Goal: Information Seeking & Learning: Learn about a topic

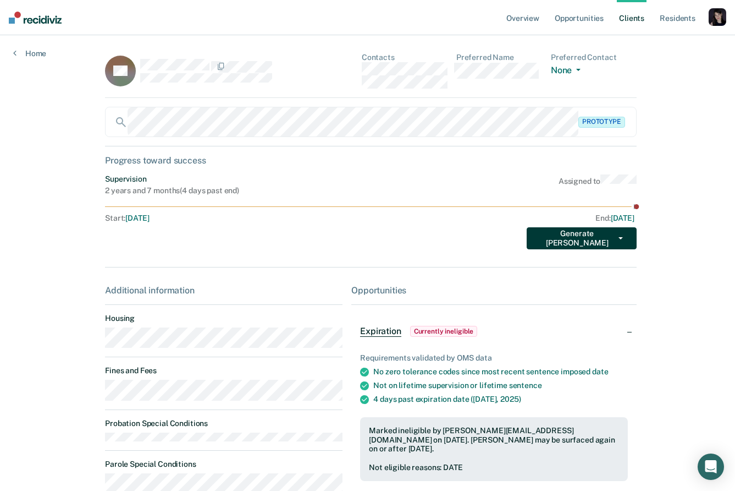
click at [618, 234] on button "Generate [PERSON_NAME]" at bounding box center [582, 238] width 110 height 22
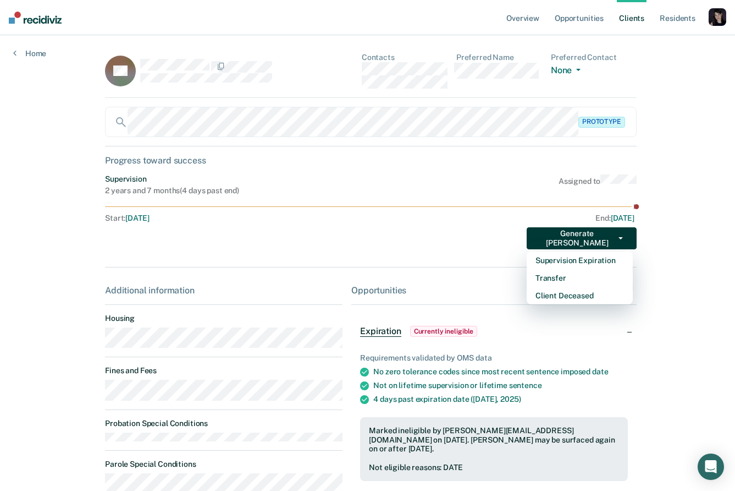
click at [658, 230] on div "Overview Opportunities Client s Resident s Profile How it works Go to Pathways …" at bounding box center [367, 308] width 735 height 617
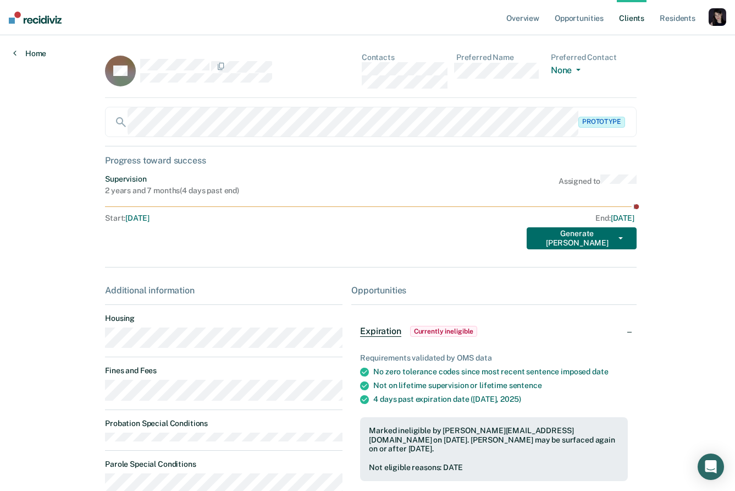
click at [38, 54] on link "Home" at bounding box center [29, 53] width 33 height 10
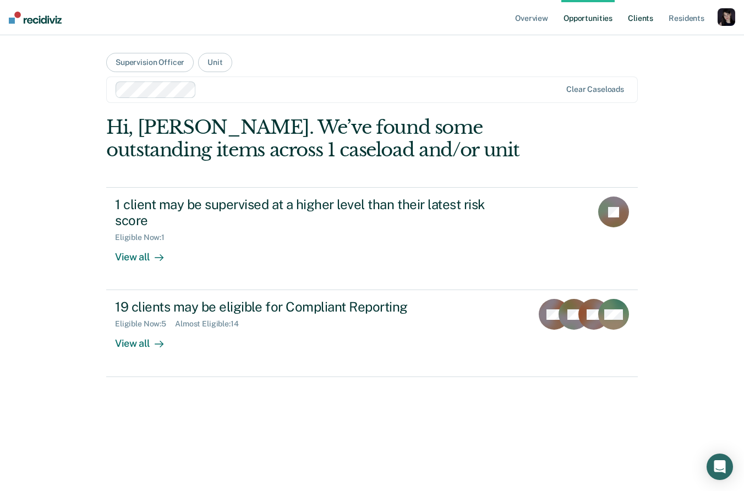
click at [639, 16] on link "Client s" at bounding box center [640, 17] width 30 height 35
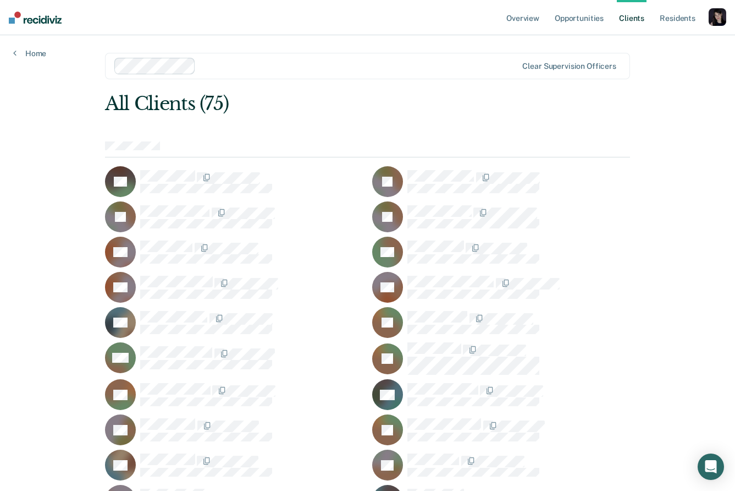
click at [175, 166] on div "EB" at bounding box center [234, 181] width 258 height 31
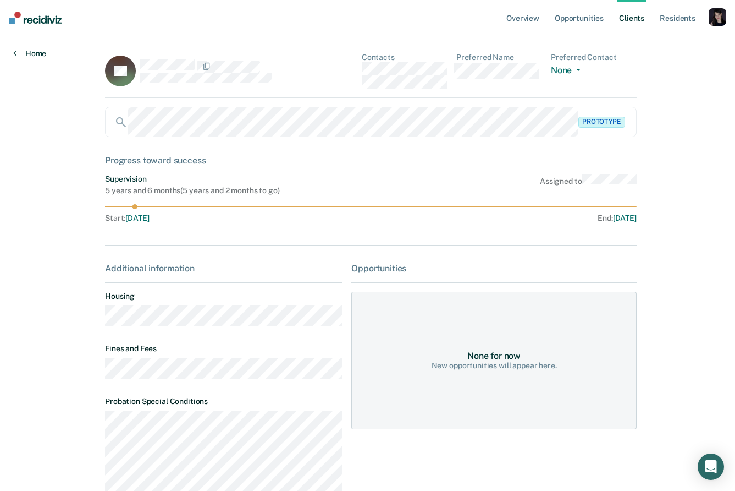
click at [41, 52] on link "Home" at bounding box center [29, 53] width 33 height 10
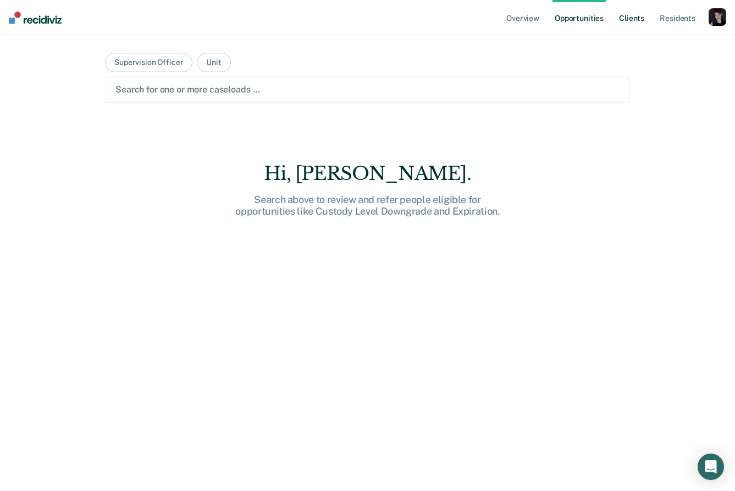
click at [628, 17] on link "Client s" at bounding box center [632, 17] width 30 height 35
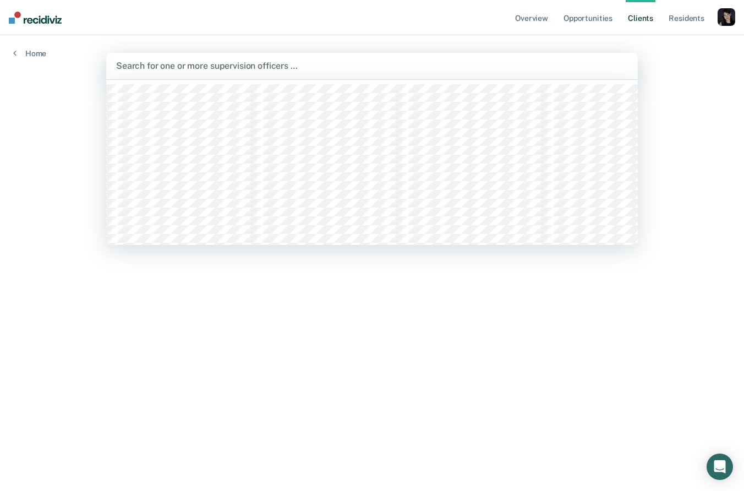
click at [194, 69] on div at bounding box center [372, 65] width 512 height 13
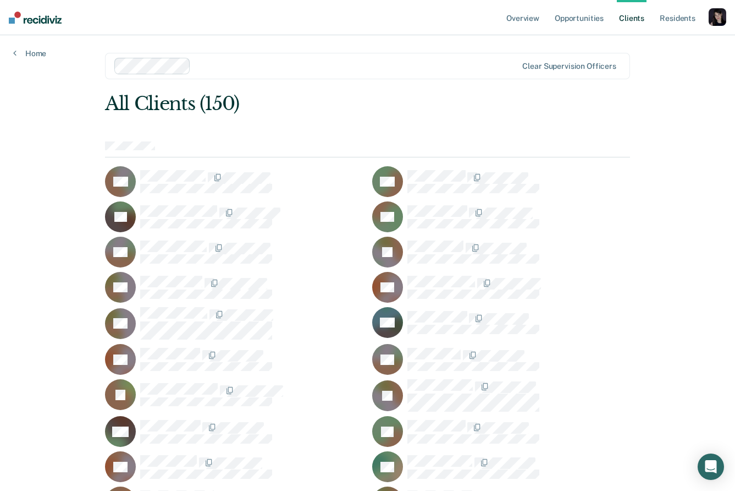
click at [151, 344] on div "CB" at bounding box center [234, 359] width 258 height 31
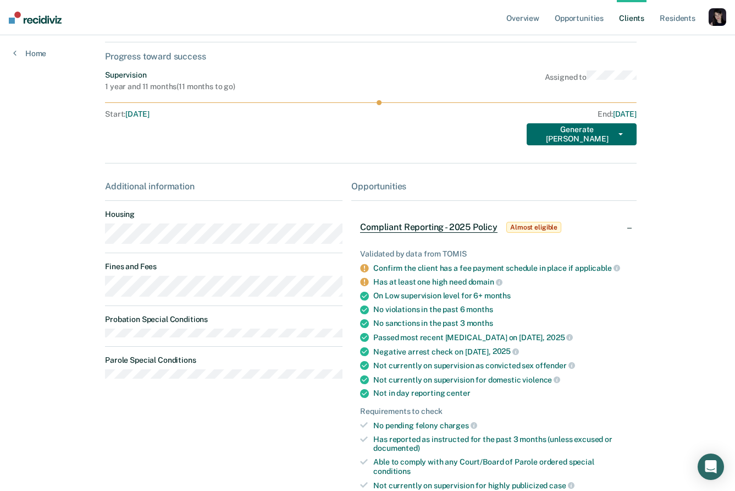
scroll to position [105, 0]
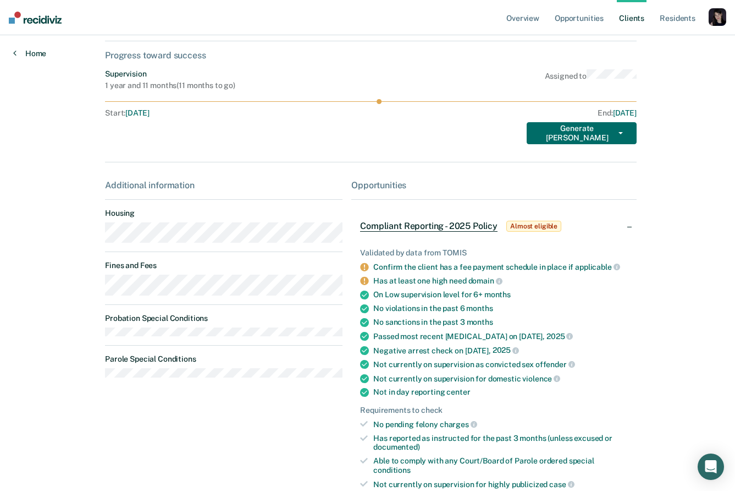
click at [18, 53] on link "Home" at bounding box center [29, 53] width 33 height 10
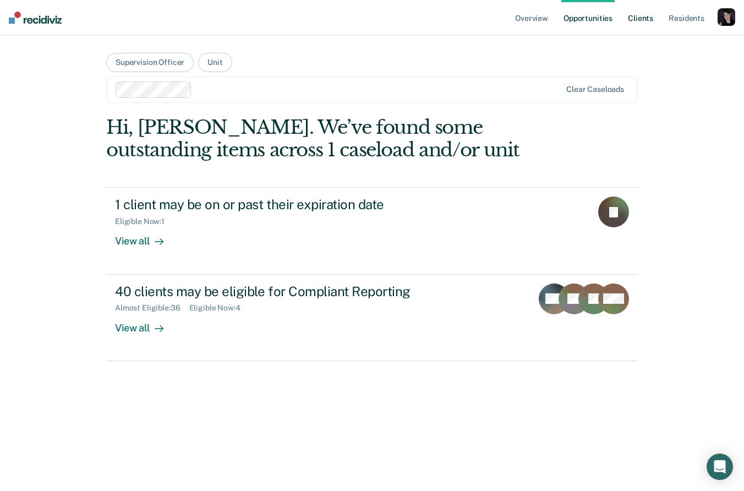
click at [631, 25] on link "Client s" at bounding box center [640, 17] width 30 height 35
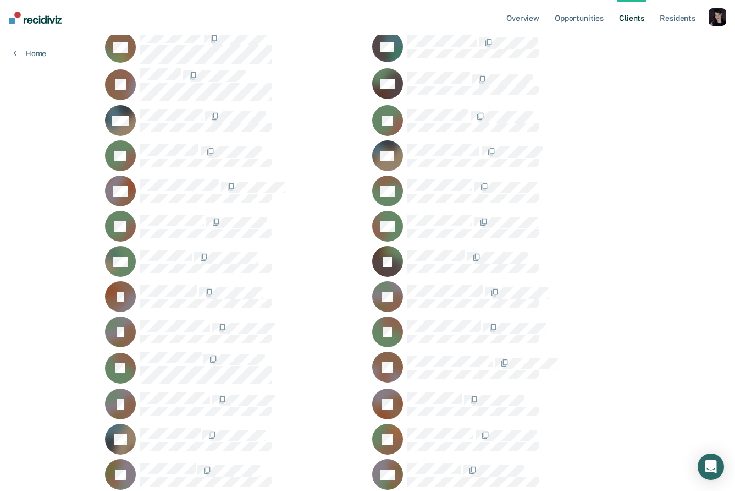
scroll to position [1433, 0]
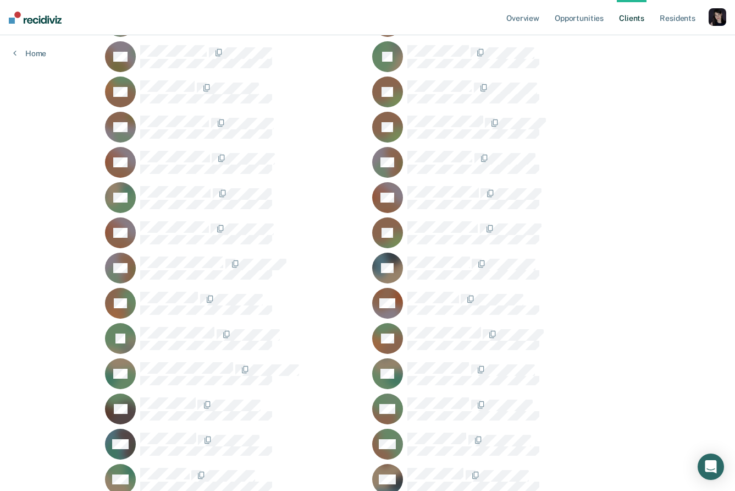
scroll to position [2284, 0]
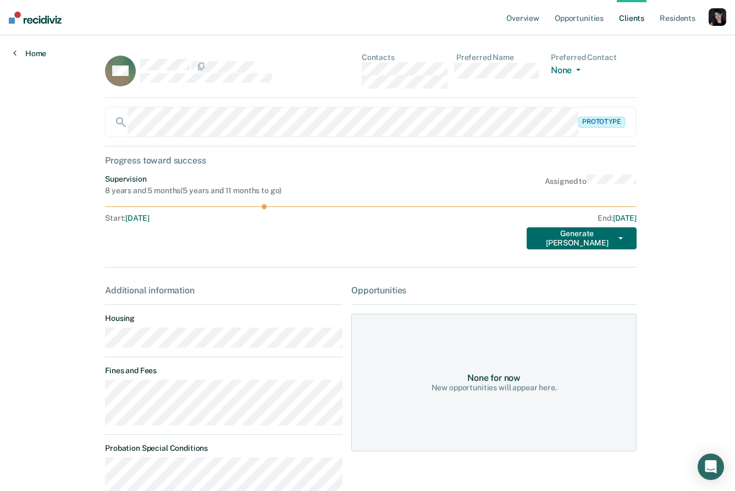
click at [18, 50] on link "Home" at bounding box center [29, 53] width 33 height 10
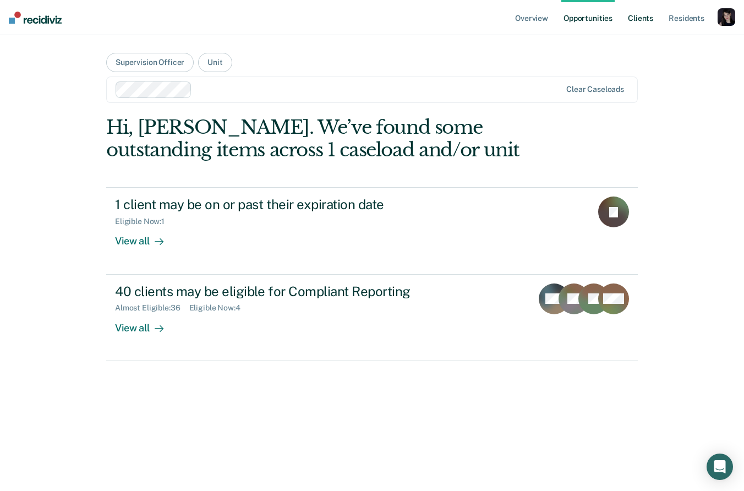
click at [642, 28] on link "Client s" at bounding box center [640, 17] width 30 height 35
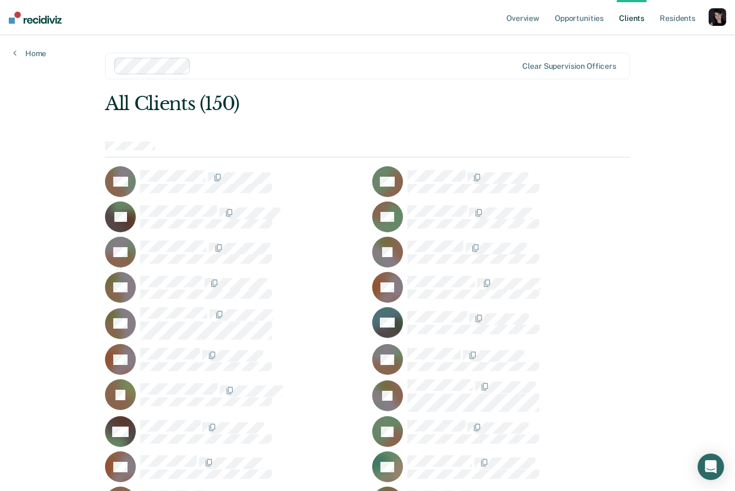
click at [156, 238] on div "BB" at bounding box center [234, 252] width 258 height 31
